Goal: Task Accomplishment & Management: Manage account settings

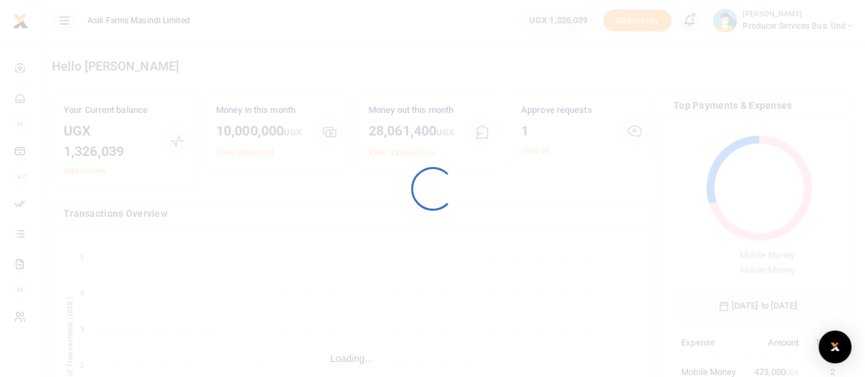
scroll to position [181, 159]
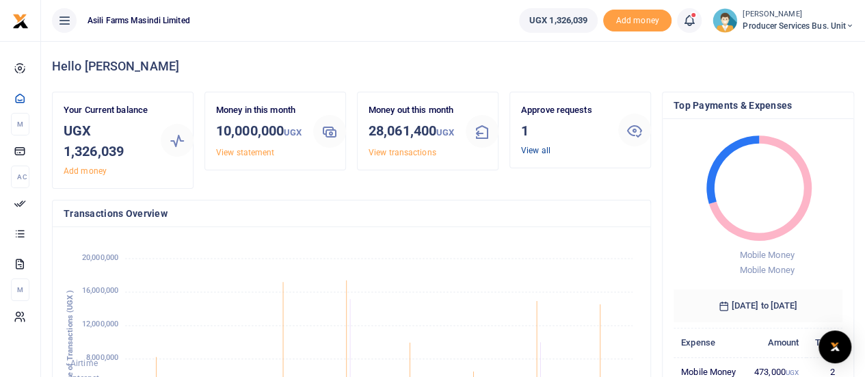
click at [535, 150] on link "View all" at bounding box center [535, 151] width 29 height 10
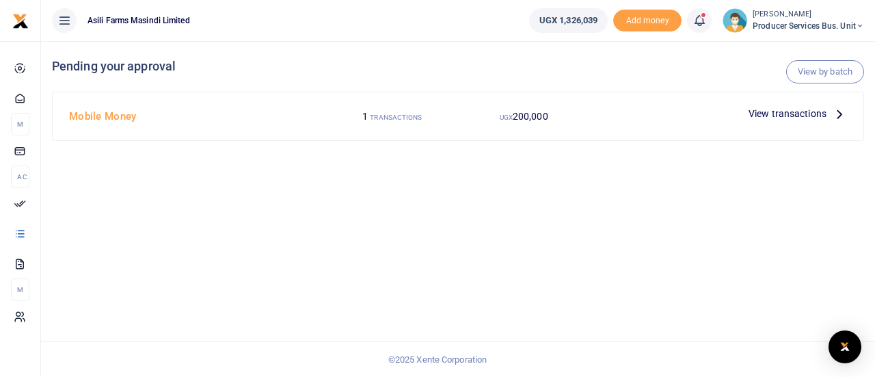
click at [817, 116] on span "View transactions" at bounding box center [788, 113] width 78 height 15
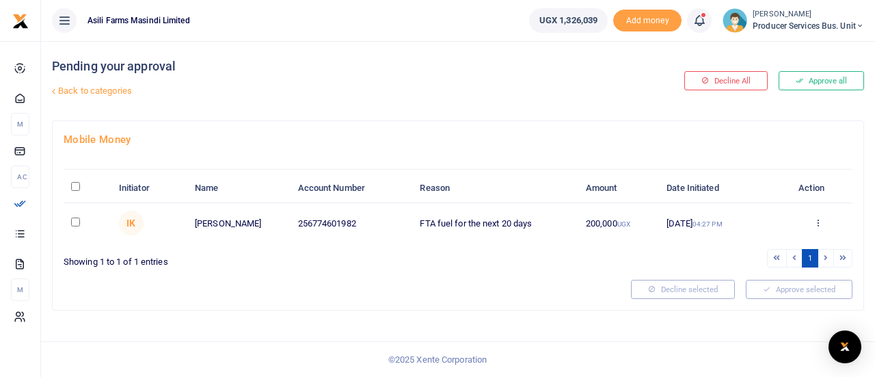
click at [75, 189] on input "\a \a : activate to sort column descending" at bounding box center [75, 186] width 9 height 9
checkbox input "true"
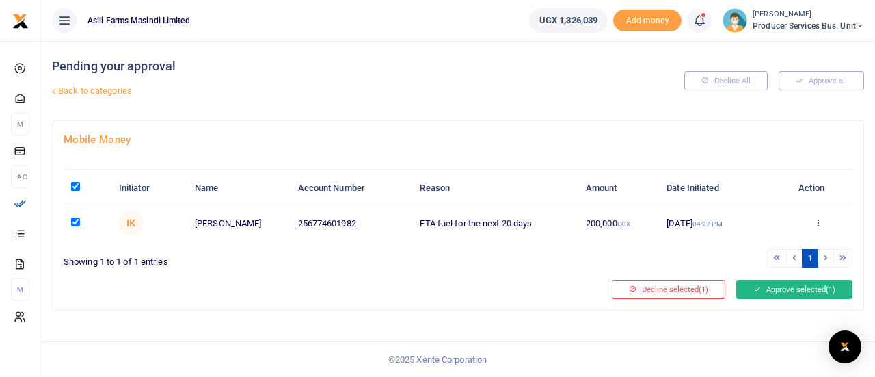
click at [756, 289] on icon at bounding box center [758, 289] width 8 height 10
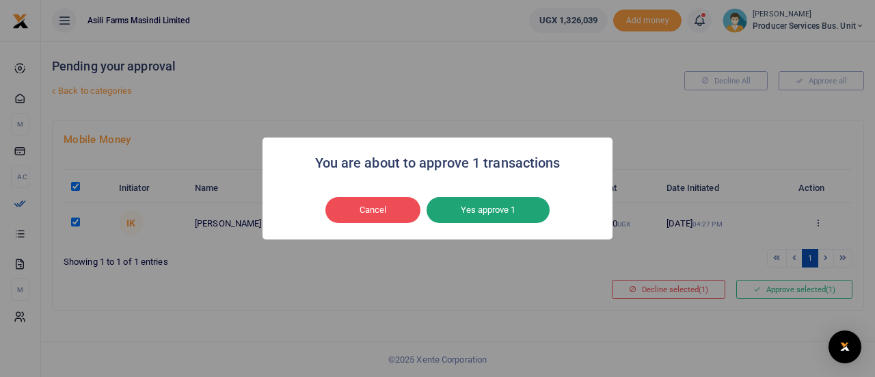
click at [481, 211] on button "Yes approve 1" at bounding box center [488, 210] width 123 height 26
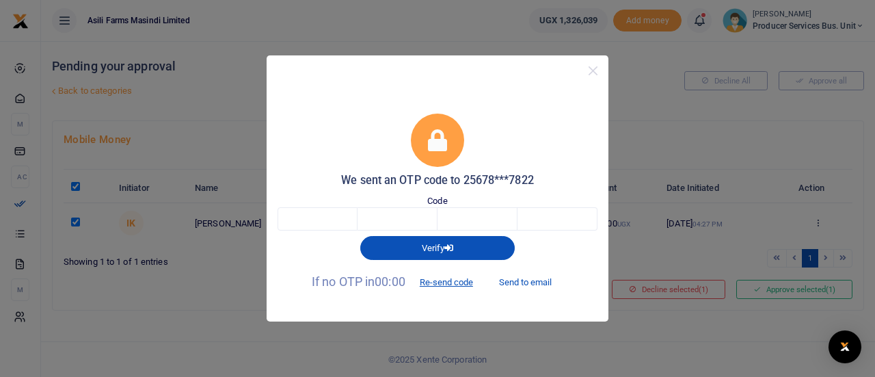
click at [524, 279] on button "Send to email" at bounding box center [526, 282] width 76 height 23
click at [341, 224] on input "text" at bounding box center [318, 218] width 80 height 23
type input "4"
type input "2"
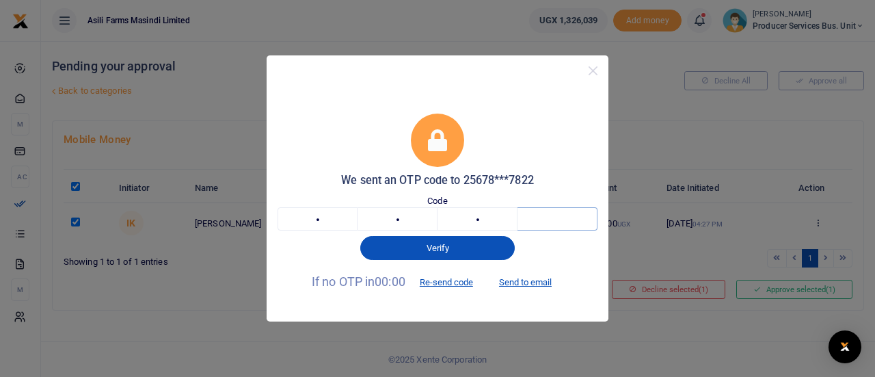
type input "7"
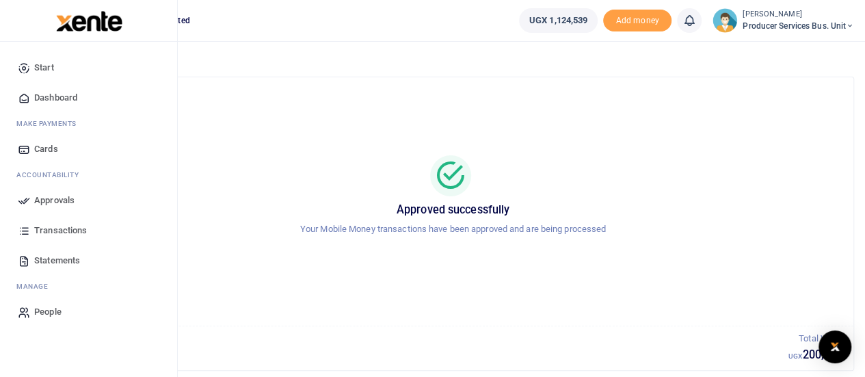
click at [41, 259] on span "Statements" at bounding box center [57, 261] width 46 height 14
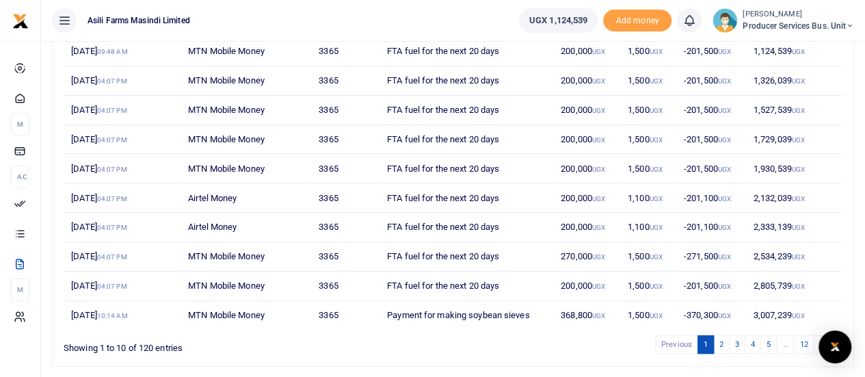
scroll to position [248, 0]
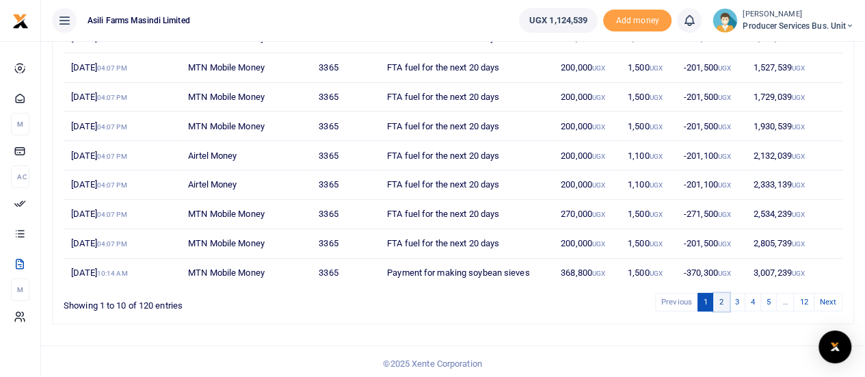
click at [724, 299] on link "2" at bounding box center [721, 302] width 16 height 18
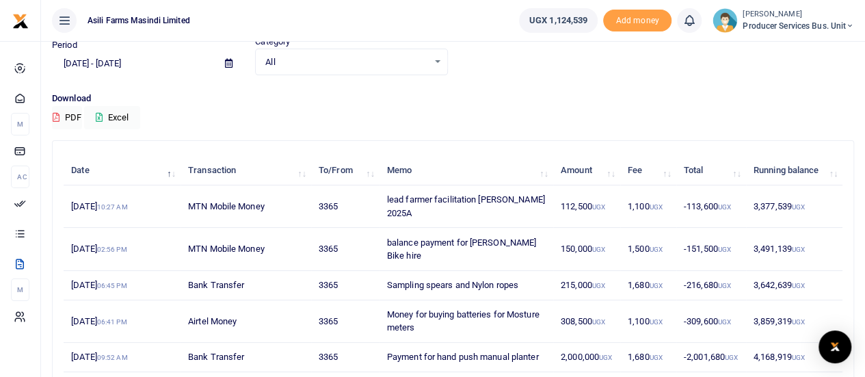
scroll to position [137, 0]
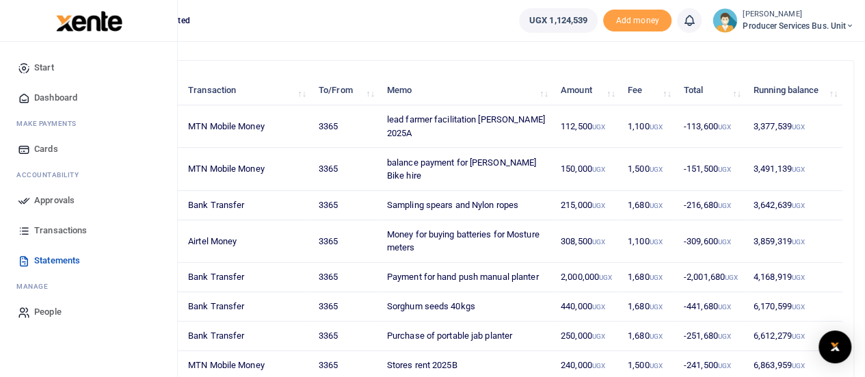
click at [34, 228] on span "Transactions" at bounding box center [60, 231] width 53 height 14
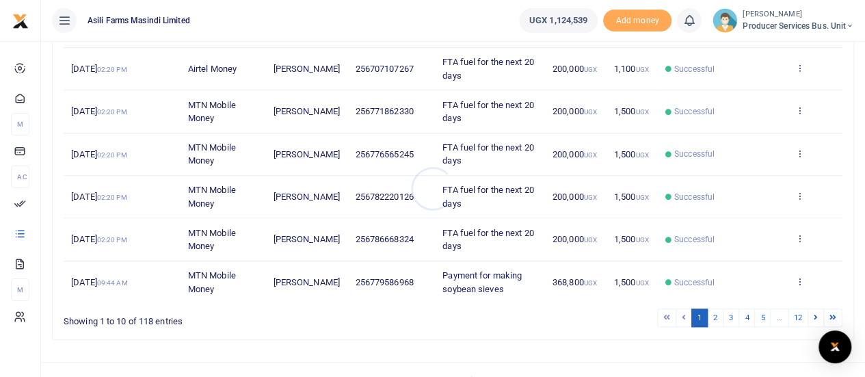
scroll to position [395, 0]
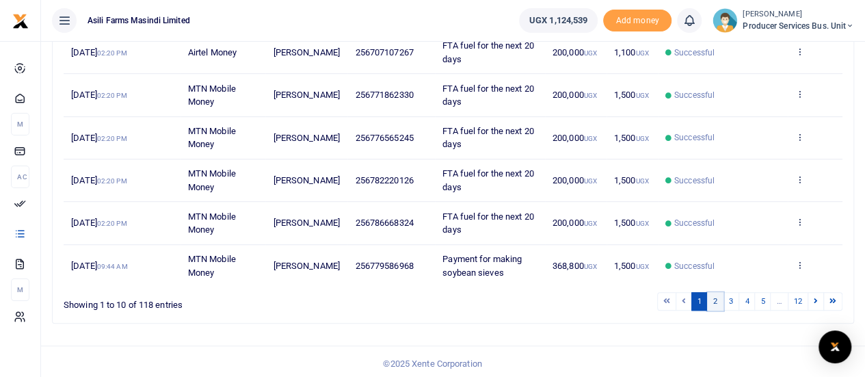
click at [719, 299] on link "2" at bounding box center [715, 301] width 16 height 18
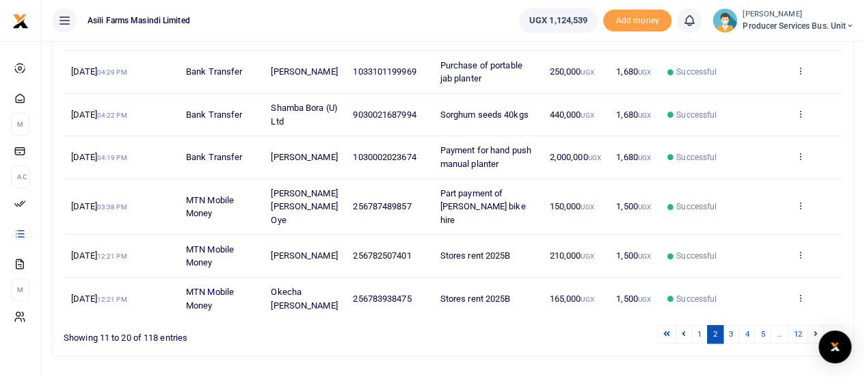
scroll to position [475, 0]
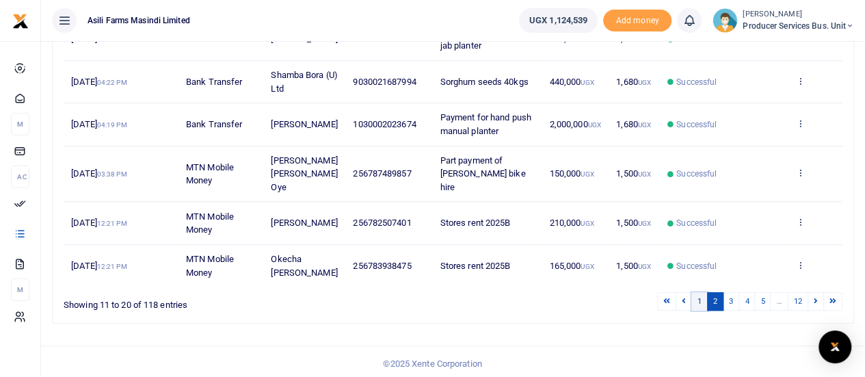
click at [703, 302] on link "1" at bounding box center [699, 301] width 16 height 18
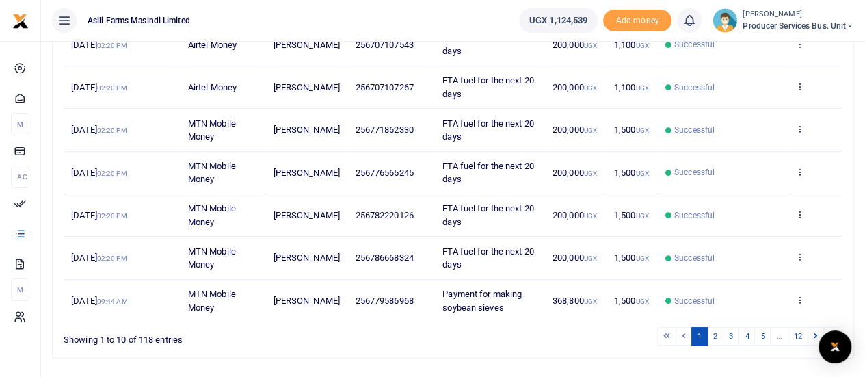
scroll to position [395, 0]
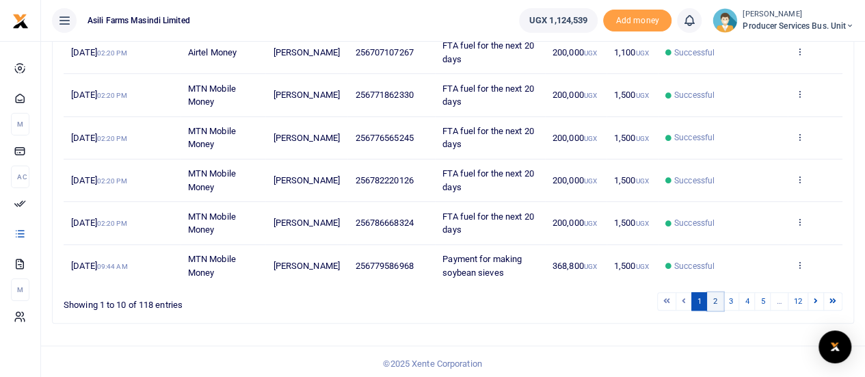
click at [716, 297] on link "2" at bounding box center [715, 301] width 16 height 18
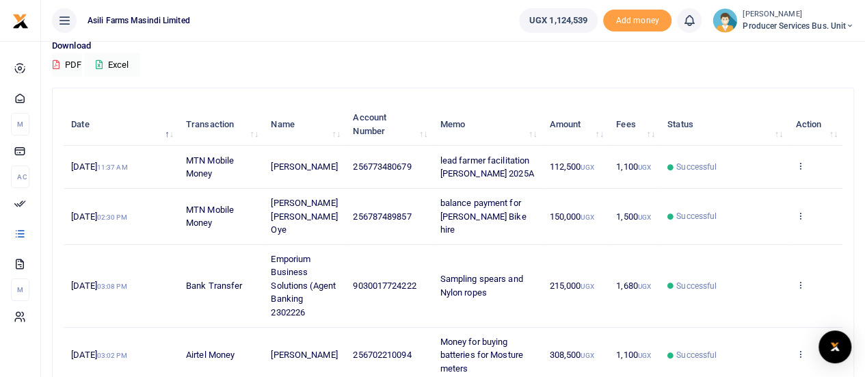
scroll to position [131, 0]
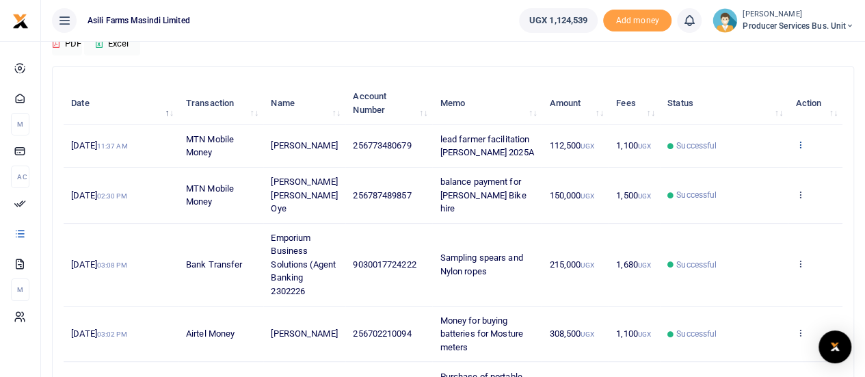
click at [801, 141] on icon at bounding box center [799, 145] width 9 height 10
click at [745, 163] on link "View details" at bounding box center [750, 168] width 108 height 19
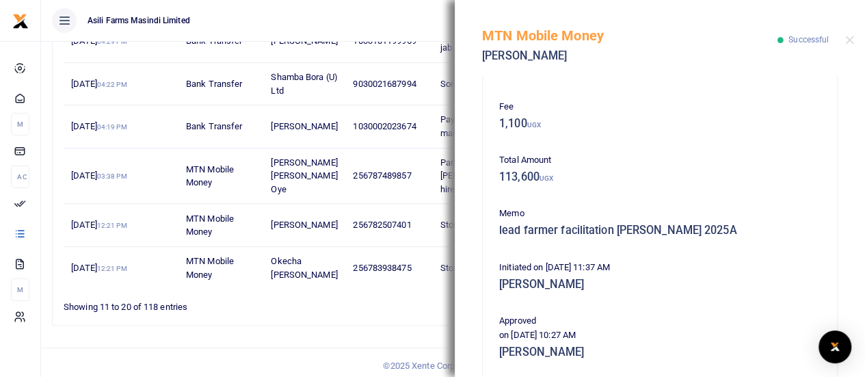
scroll to position [8, 0]
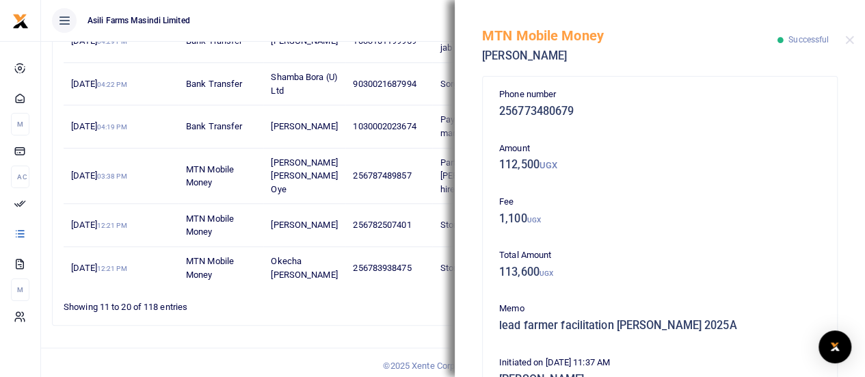
click at [277, 321] on div "Search: Date Transaction Name Account Number Memo Amount Fees Status Action 14t…" at bounding box center [453, 25] width 801 height 600
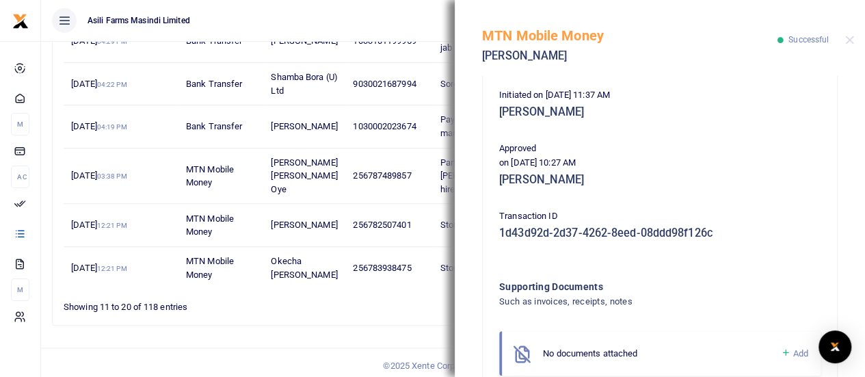
scroll to position [144, 0]
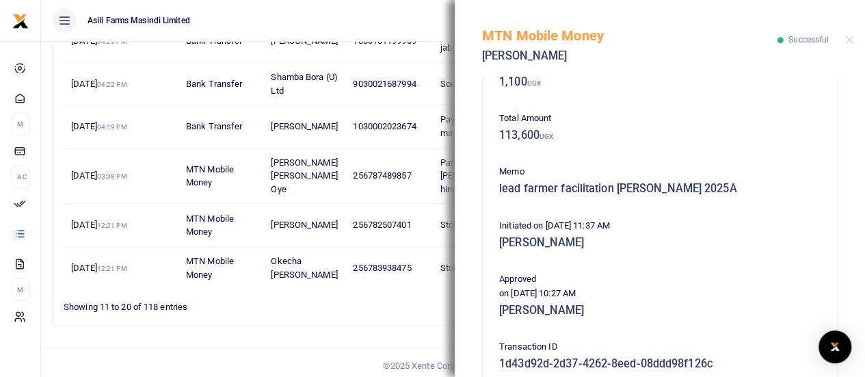
click at [843, 34] on div "MTN Mobile Money Michael Ukethi Successful" at bounding box center [660, 38] width 410 height 76
click at [852, 38] on button "Close" at bounding box center [849, 40] width 9 height 9
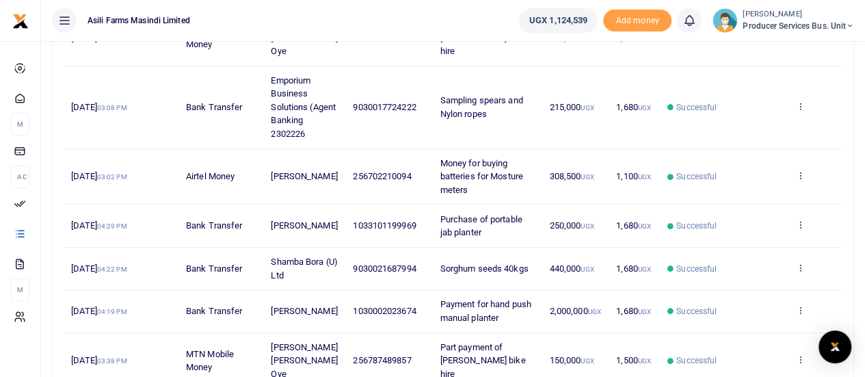
scroll to position [267, 0]
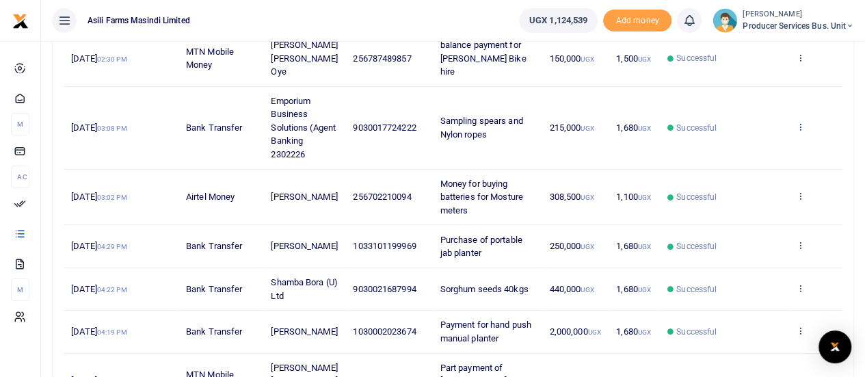
click at [797, 122] on icon at bounding box center [799, 127] width 9 height 10
click at [747, 144] on link "View details" at bounding box center [750, 149] width 108 height 19
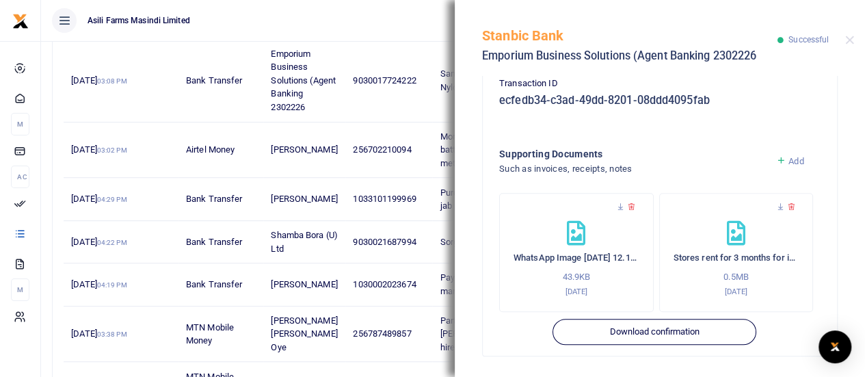
scroll to position [336, 0]
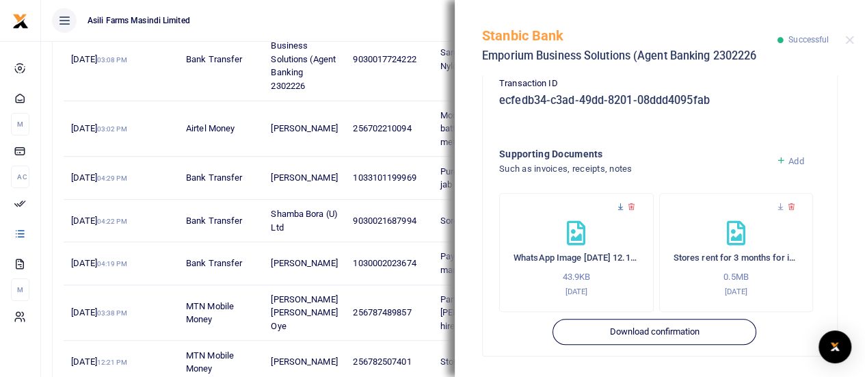
click at [620, 204] on icon at bounding box center [620, 206] width 9 height 9
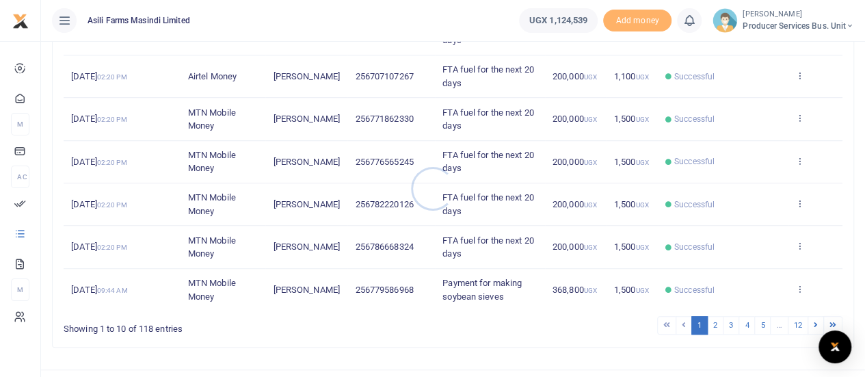
scroll to position [395, 0]
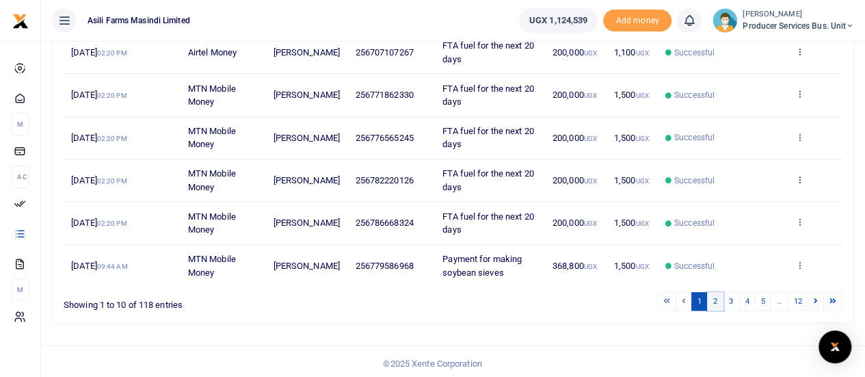
click at [718, 299] on link "2" at bounding box center [715, 301] width 16 height 18
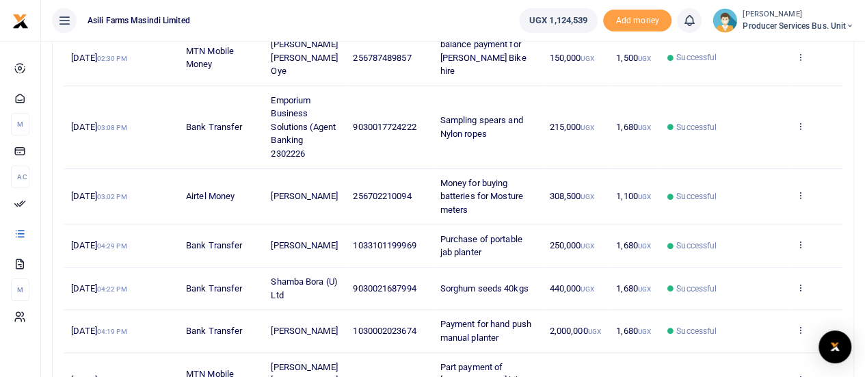
scroll to position [267, 0]
click at [797, 122] on icon at bounding box center [799, 127] width 9 height 10
click at [755, 146] on link "View details" at bounding box center [750, 149] width 108 height 19
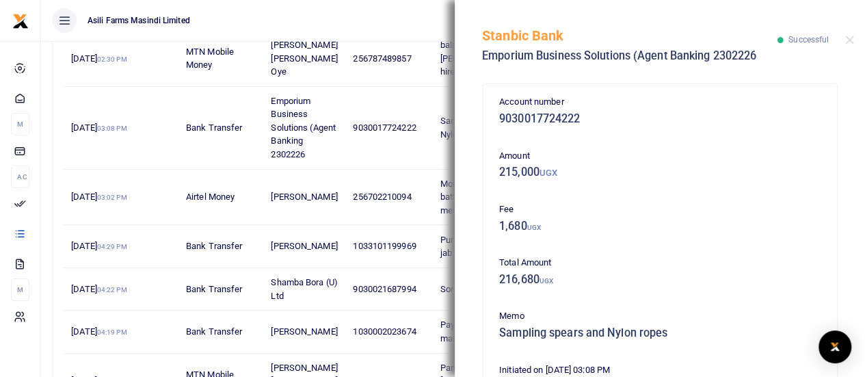
scroll to position [68, 0]
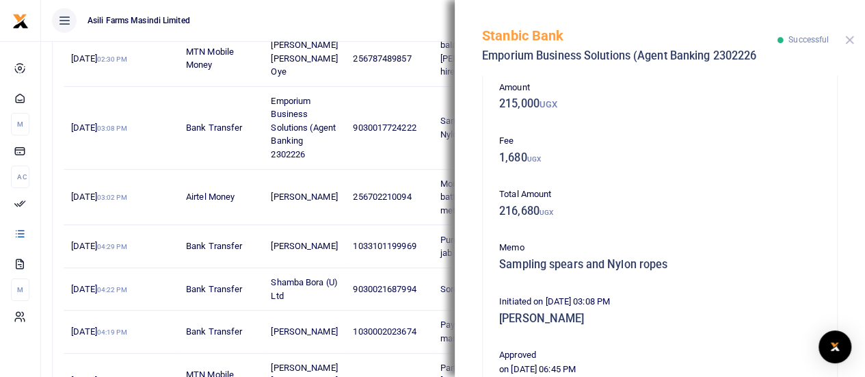
click at [851, 40] on button "Close" at bounding box center [849, 40] width 9 height 9
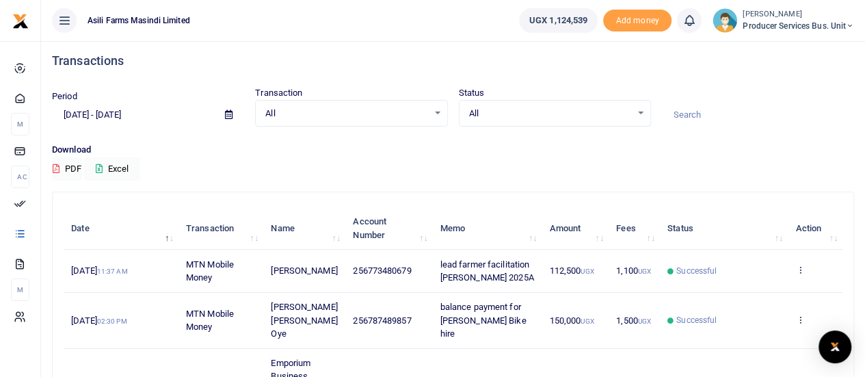
scroll to position [0, 0]
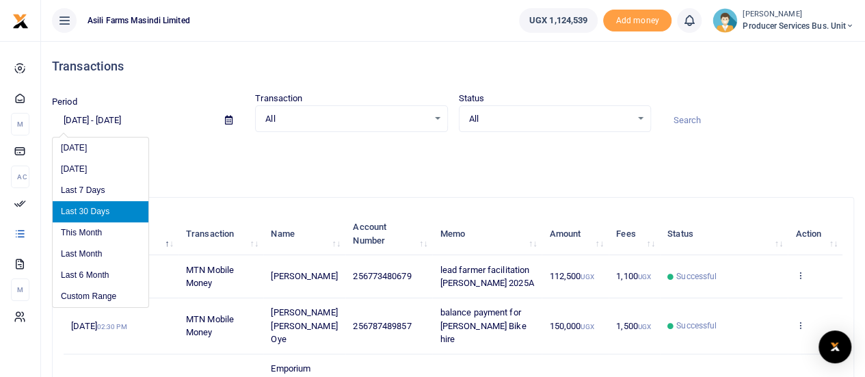
click at [90, 121] on input "[DATE] - [DATE]" at bounding box center [133, 120] width 162 height 23
click at [86, 228] on li "This Month" at bounding box center [101, 232] width 96 height 21
type input "08/01/2025 - 08/31/2025"
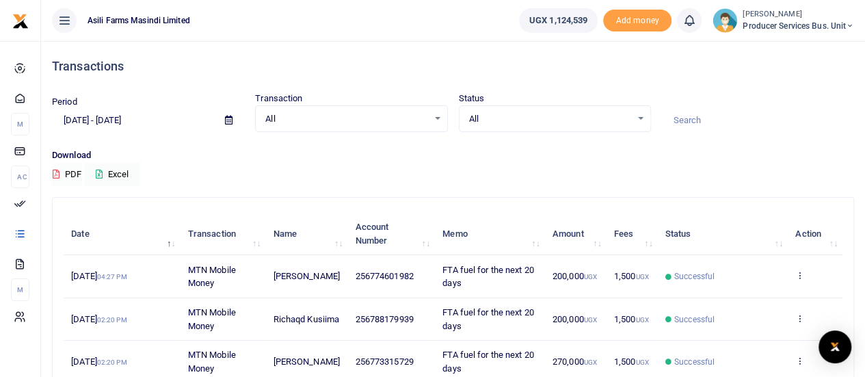
click at [68, 172] on button "PDF" at bounding box center [67, 174] width 30 height 23
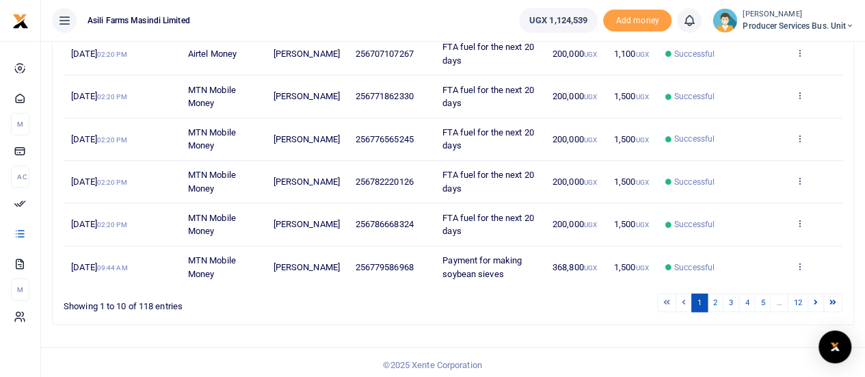
scroll to position [395, 0]
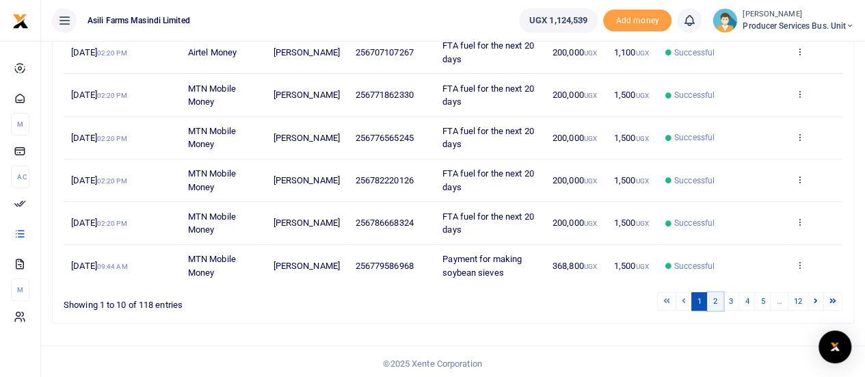
click at [717, 296] on link "2" at bounding box center [715, 301] width 16 height 18
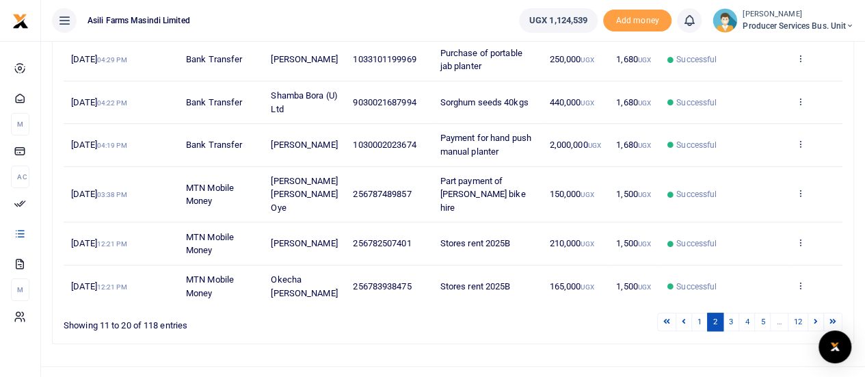
scroll to position [473, 0]
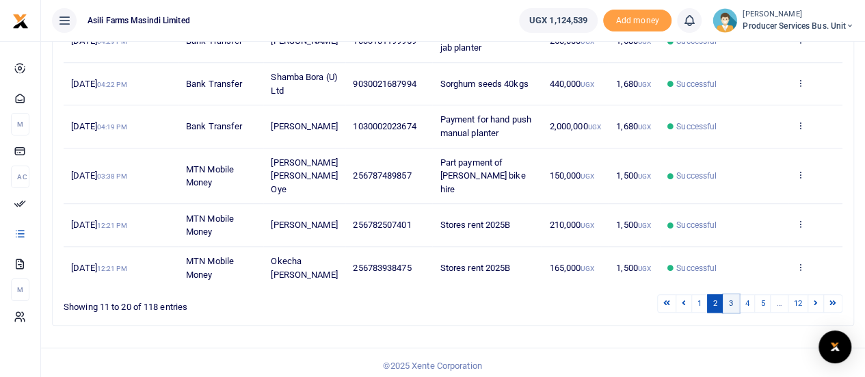
click at [732, 301] on link "3" at bounding box center [731, 303] width 16 height 18
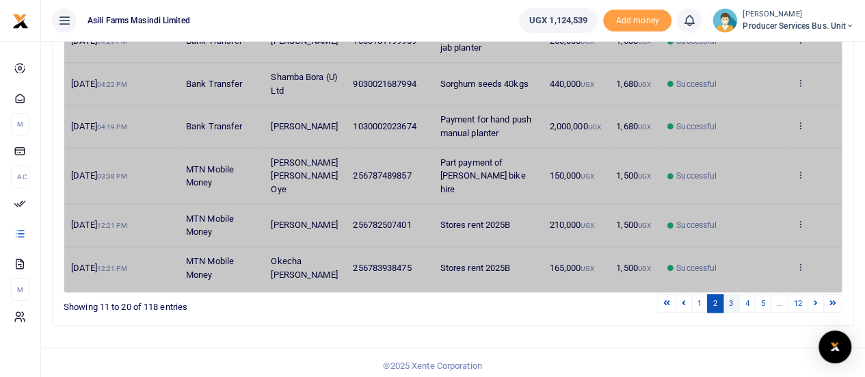
scroll to position [395, 0]
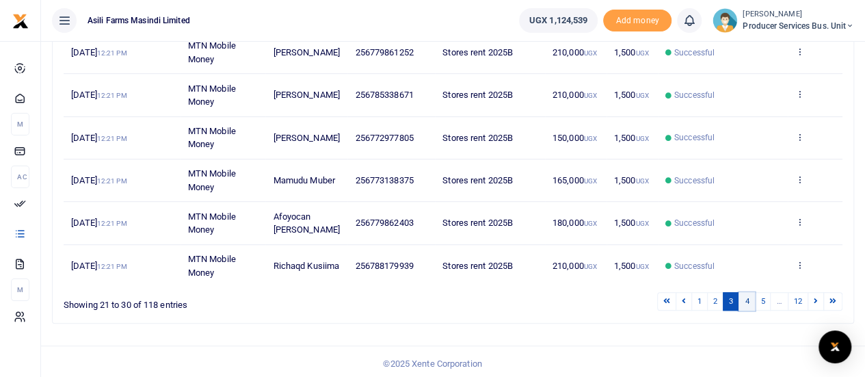
click at [750, 295] on link "4" at bounding box center [747, 301] width 16 height 18
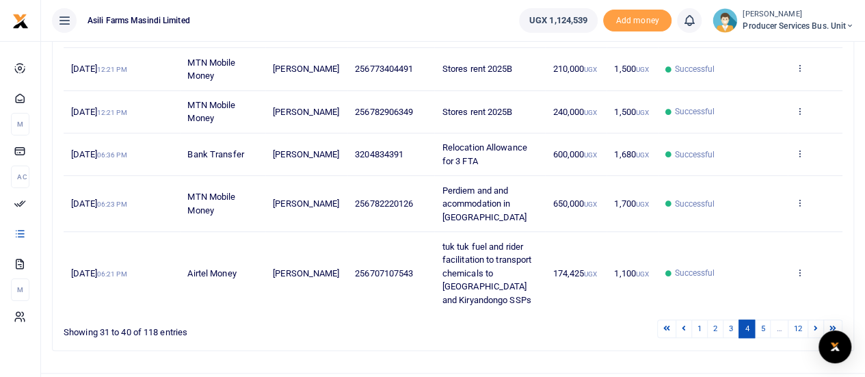
scroll to position [435, 0]
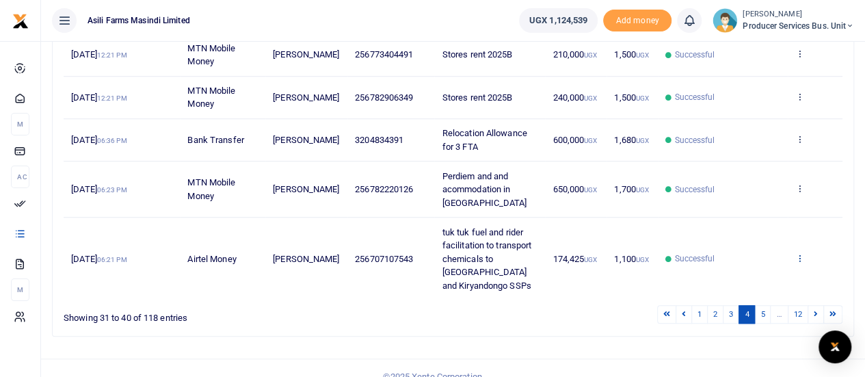
click at [800, 253] on icon at bounding box center [799, 258] width 9 height 10
click at [742, 202] on link "View details" at bounding box center [750, 211] width 108 height 19
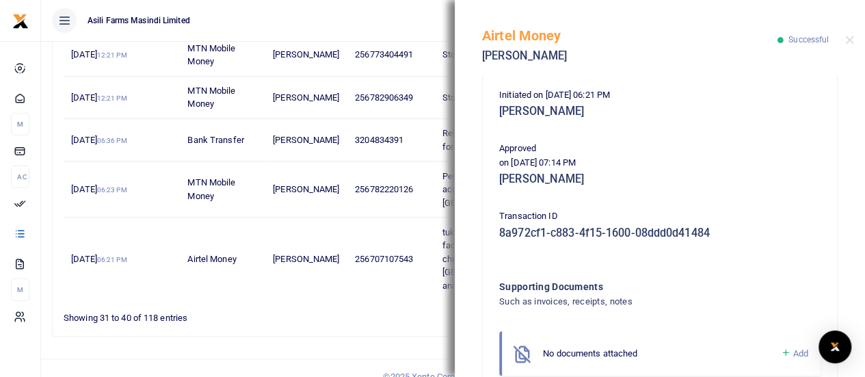
scroll to position [416, 0]
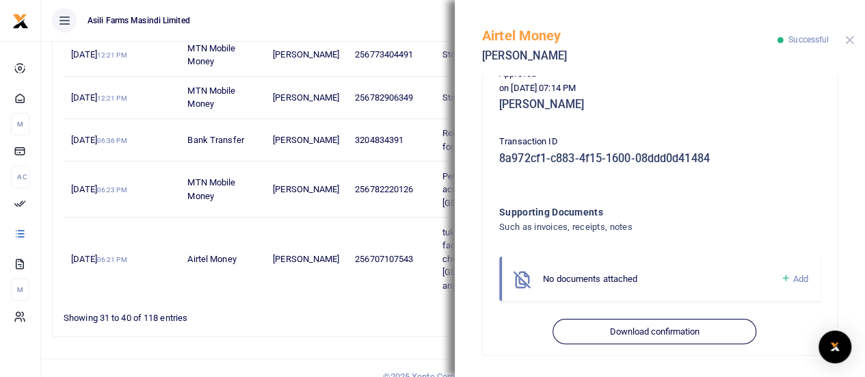
click at [851, 39] on button "Close" at bounding box center [849, 40] width 9 height 9
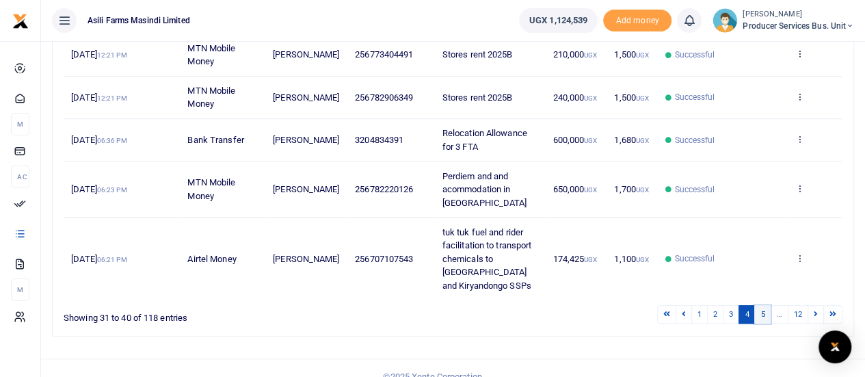
click at [767, 305] on link "5" at bounding box center [762, 314] width 16 height 18
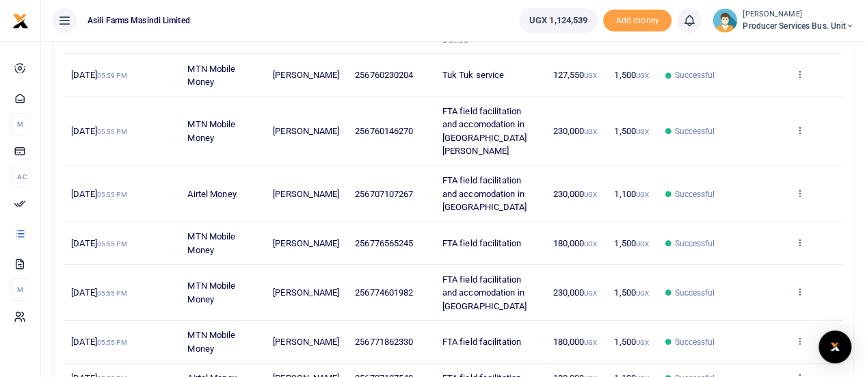
scroll to position [269, 0]
